Goal: Check status

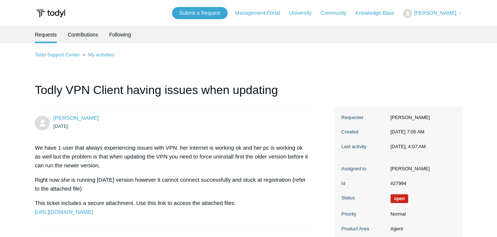
scroll to position [339, 0]
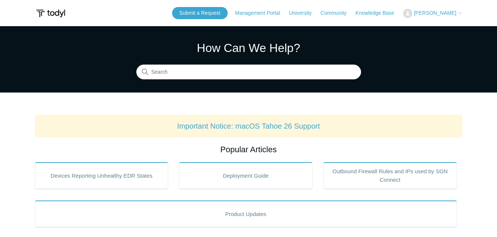
click at [449, 13] on span "[PERSON_NAME]" at bounding box center [435, 13] width 42 height 6
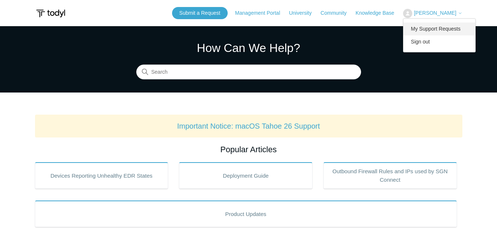
click at [446, 29] on link "My Support Requests" at bounding box center [439, 28] width 72 height 13
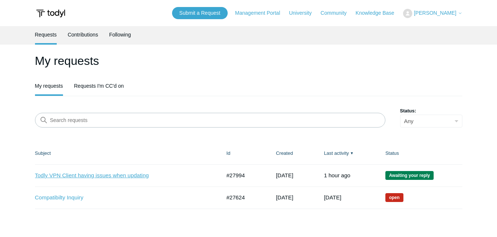
click at [106, 173] on link "Todly VPN Client having issues when updating" at bounding box center [122, 175] width 175 height 8
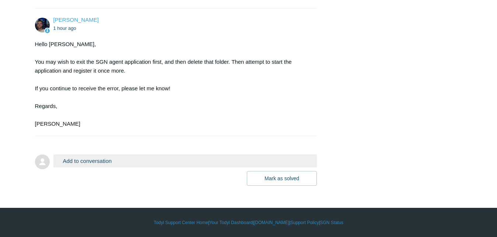
scroll to position [432, 0]
